Goal: Find specific page/section

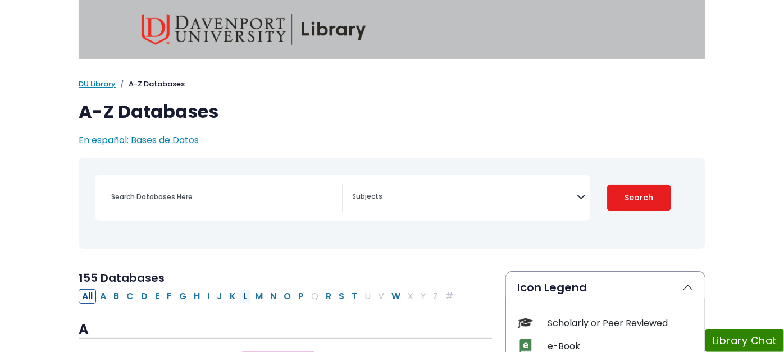
click at [240, 295] on button "L" at bounding box center [245, 296] width 11 height 15
select select "Database Subject Filter"
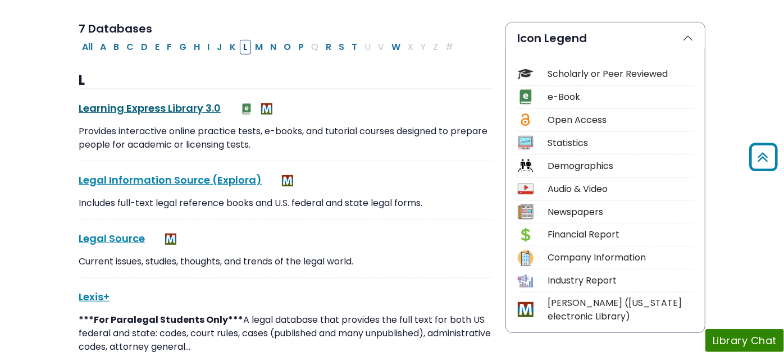
click at [103, 106] on link "Learning Express Library 3.0 This link opens in a new window" at bounding box center [150, 108] width 142 height 14
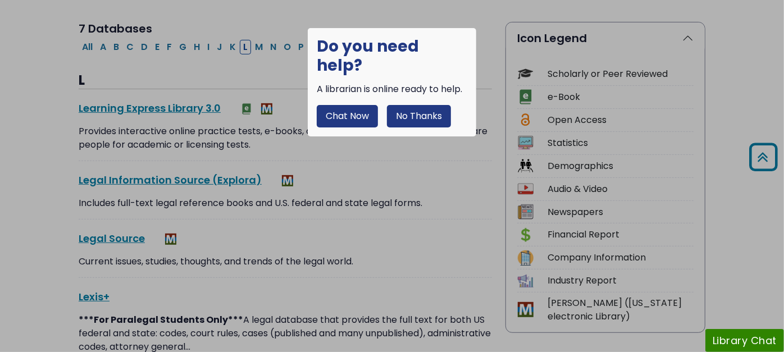
click at [413, 105] on button "No Thanks" at bounding box center [419, 116] width 64 height 22
